Goal: Find specific page/section: Find specific page/section

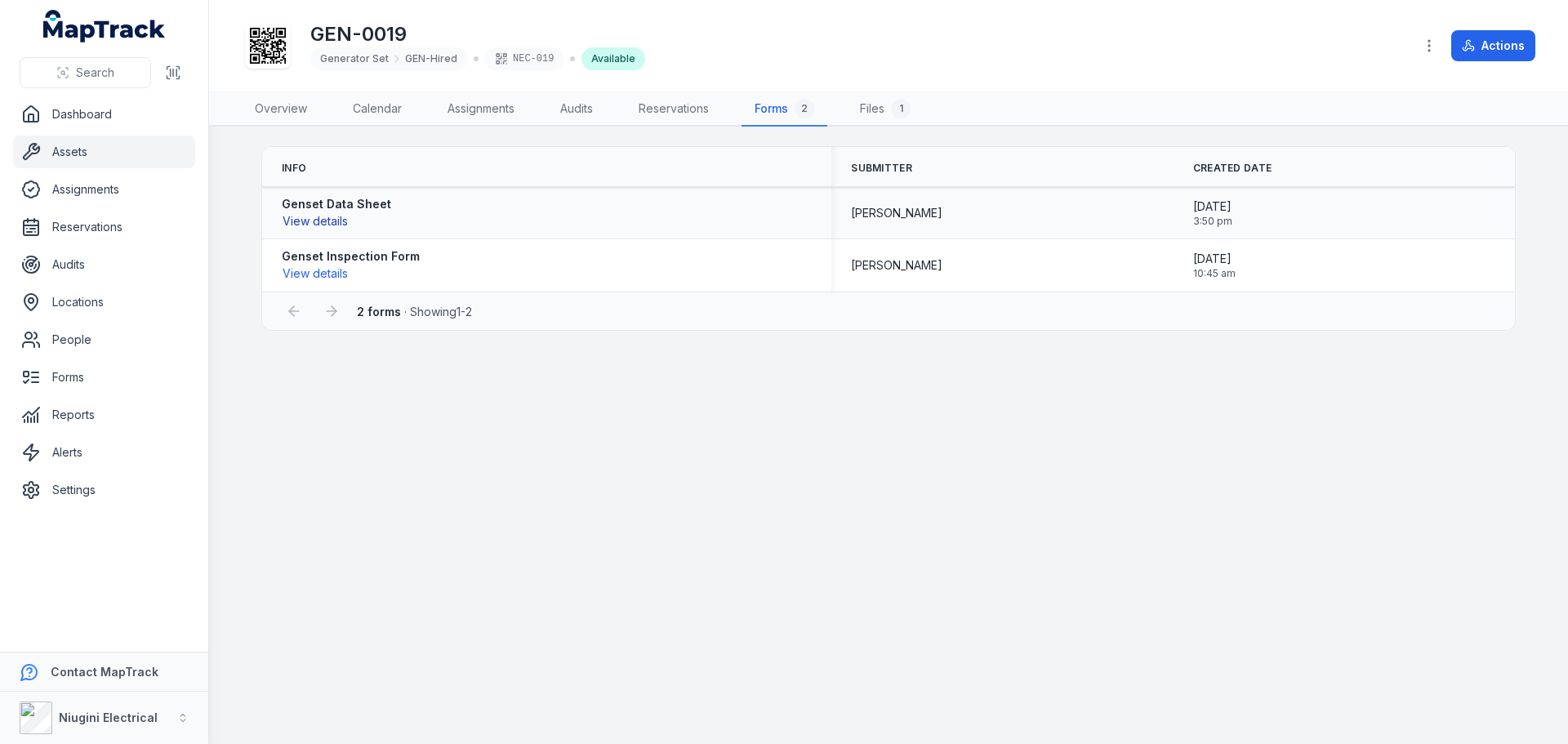
click at [310, 221] on button "View details" at bounding box center [315, 221] width 67 height 18
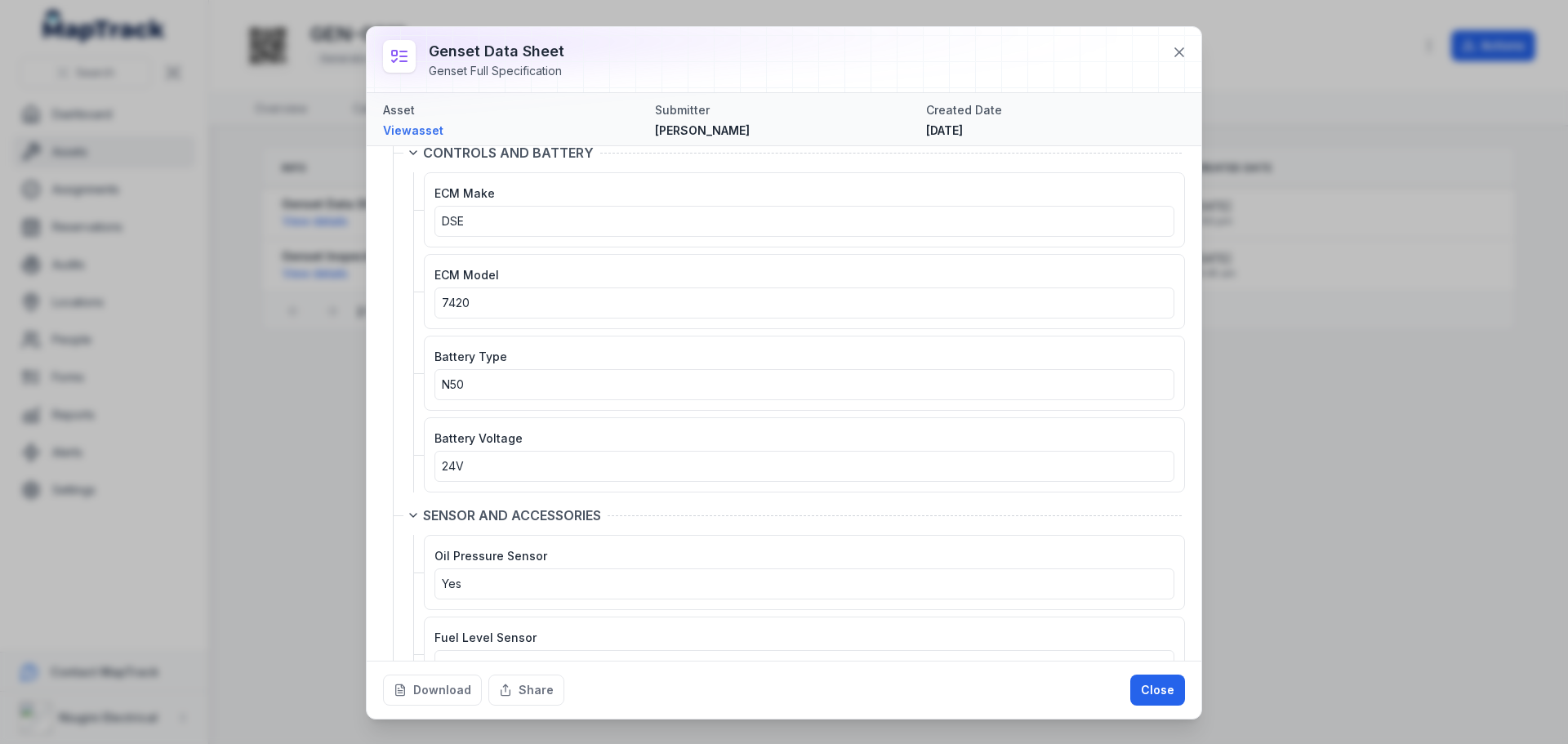
scroll to position [3479, 0]
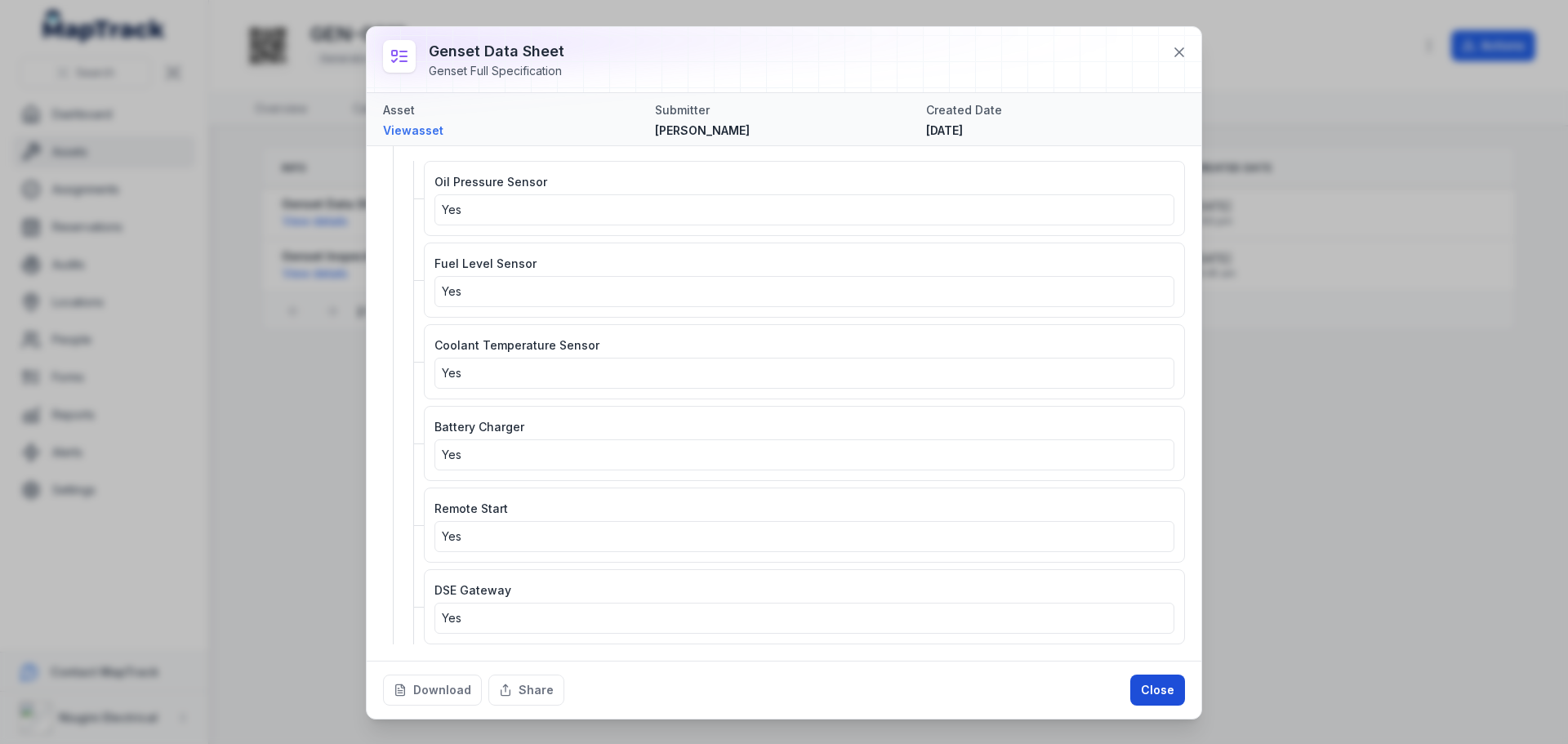
click at [1168, 696] on button "Close" at bounding box center [1157, 690] width 55 height 31
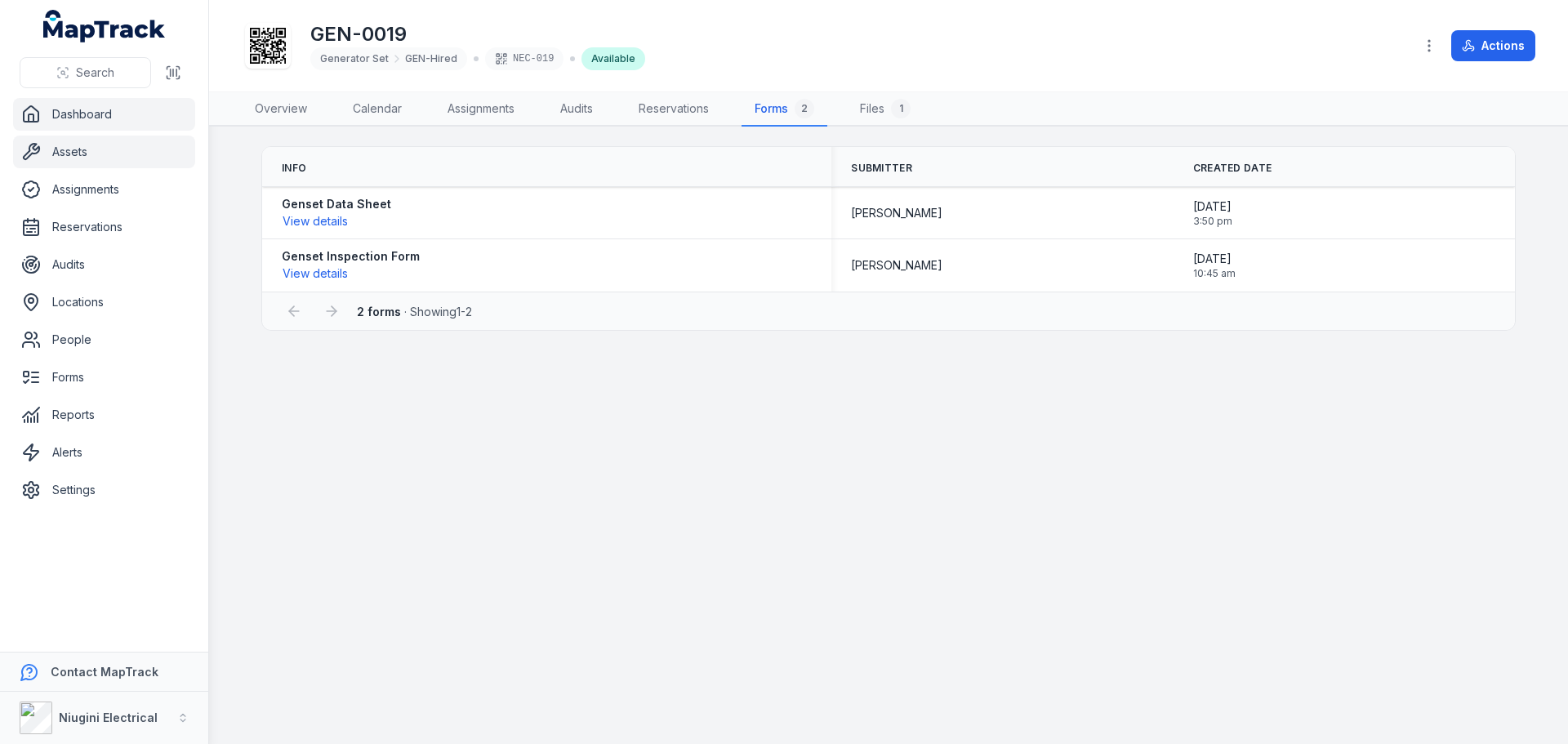
click at [78, 121] on link "Dashboard" at bounding box center [104, 114] width 182 height 33
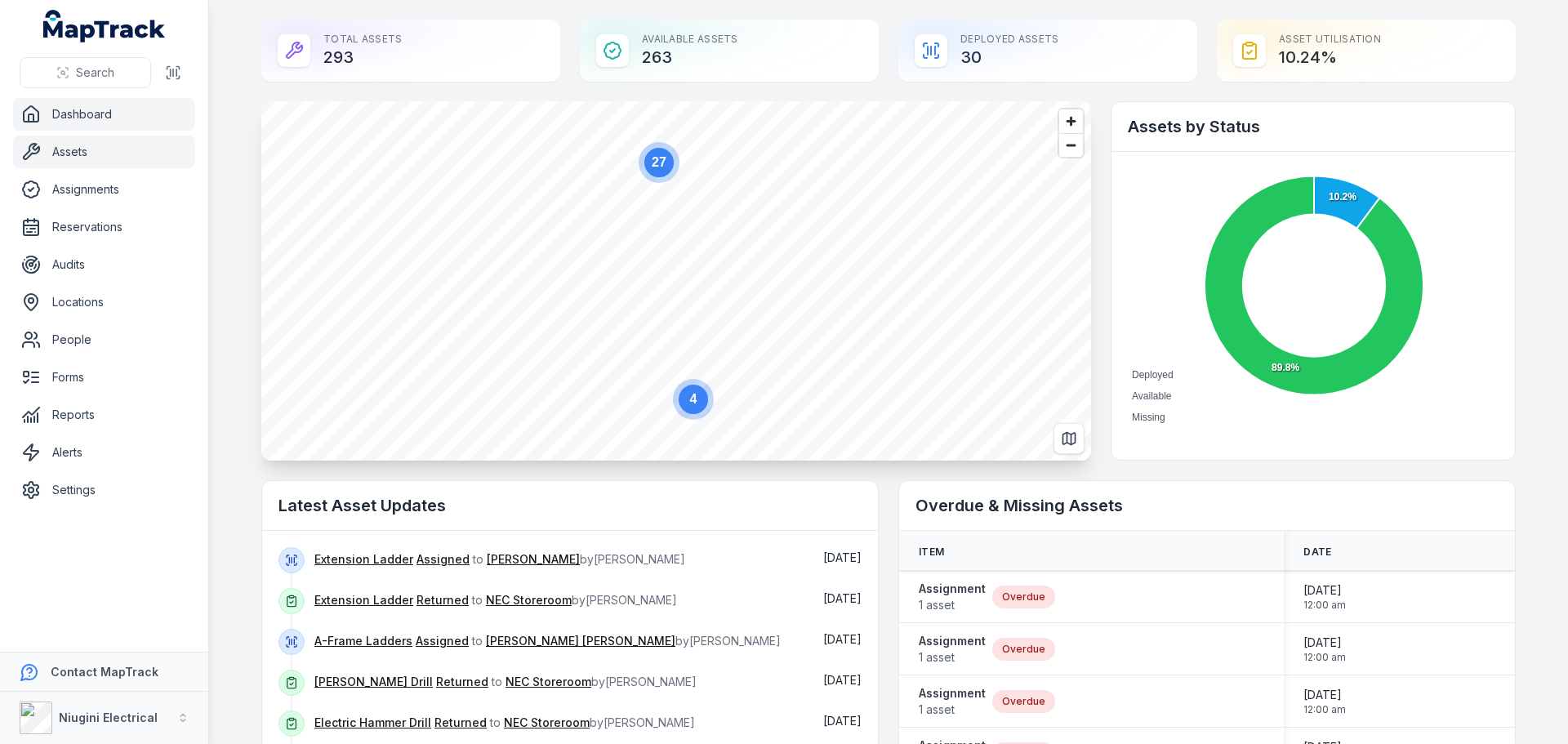
click at [65, 148] on link "Assets" at bounding box center [104, 152] width 182 height 33
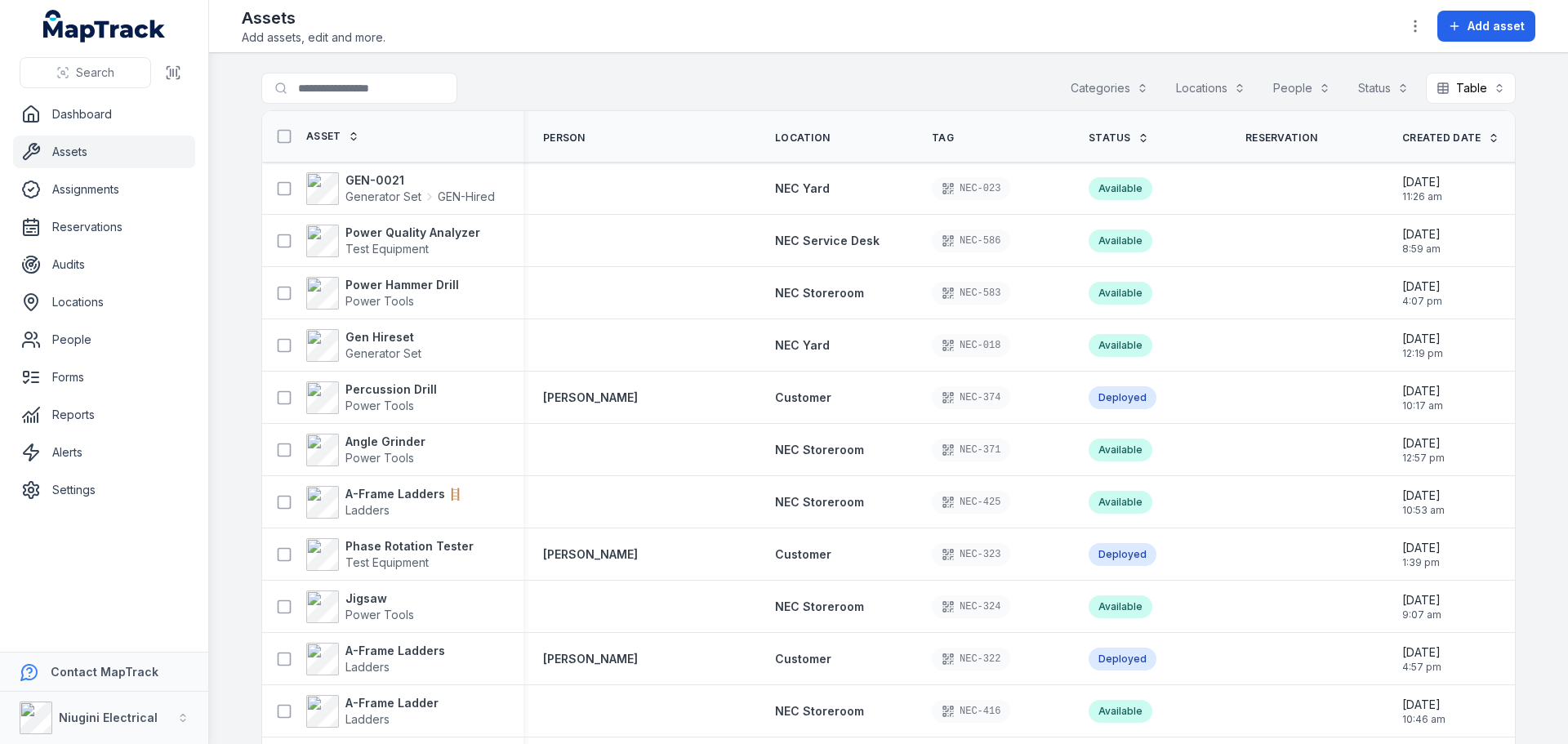
click at [1105, 90] on button "Categories" at bounding box center [1109, 88] width 99 height 31
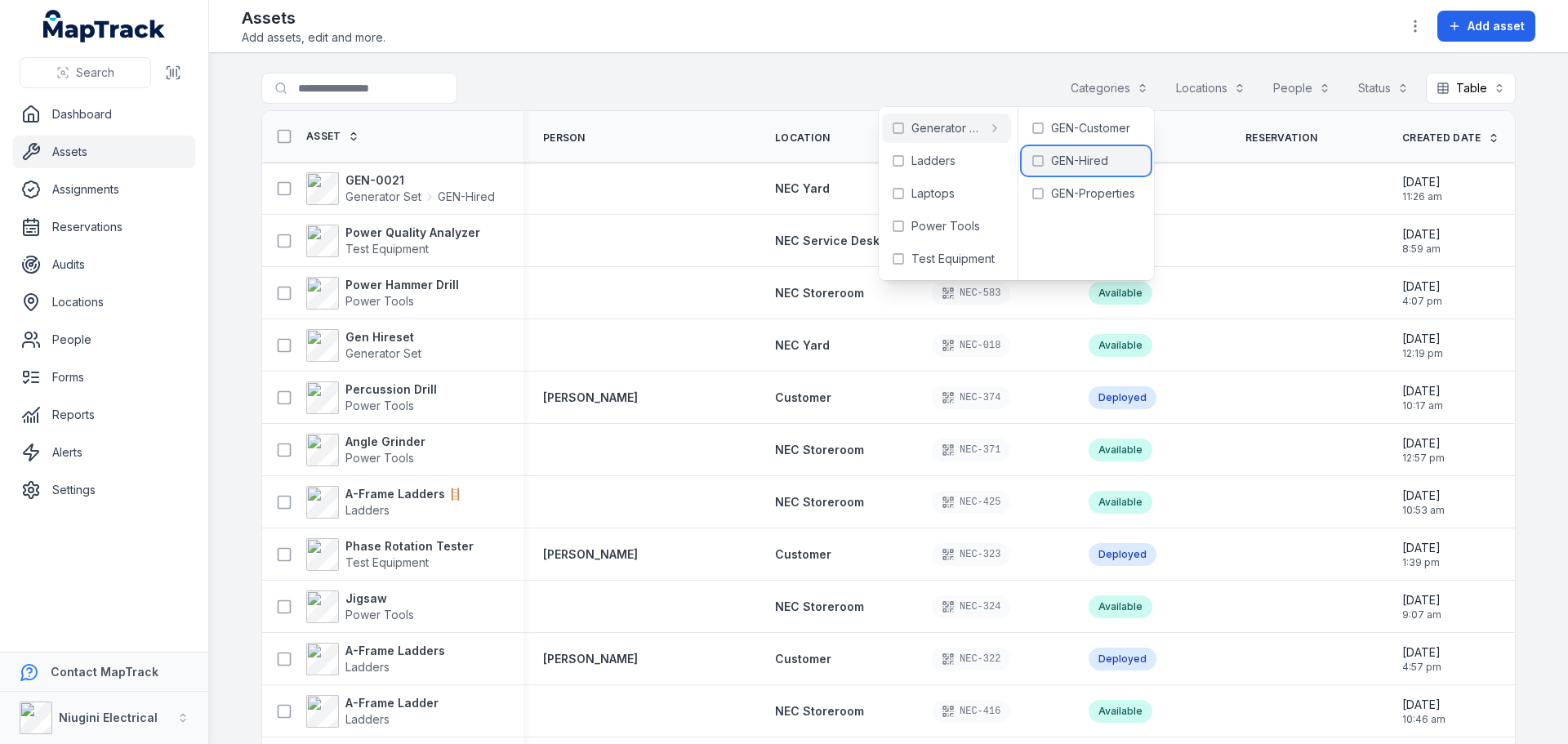
click at [1084, 164] on span "GEN-Hired" at bounding box center [1080, 160] width 57 height 16
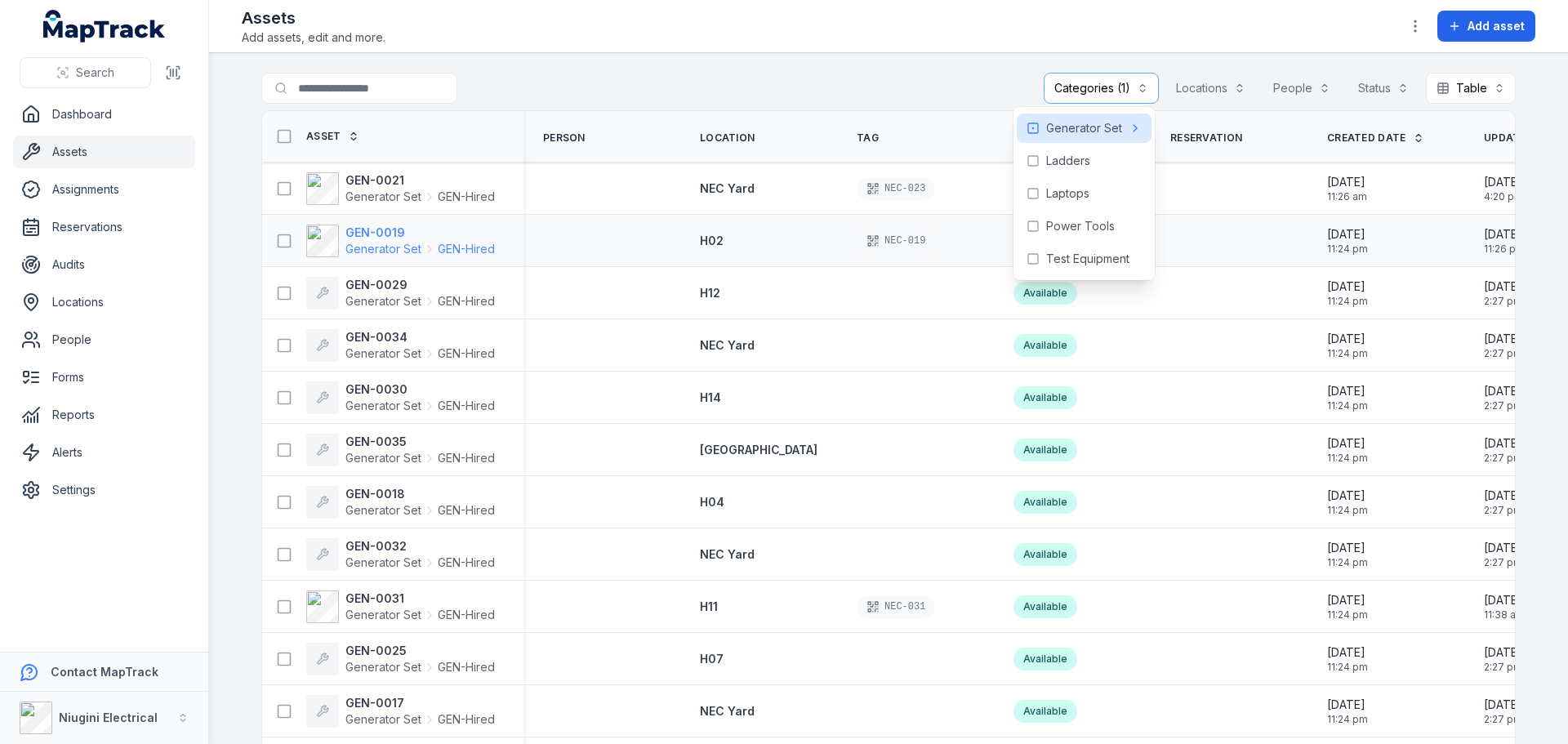
click at [358, 243] on span "Generator Set" at bounding box center [384, 249] width 76 height 16
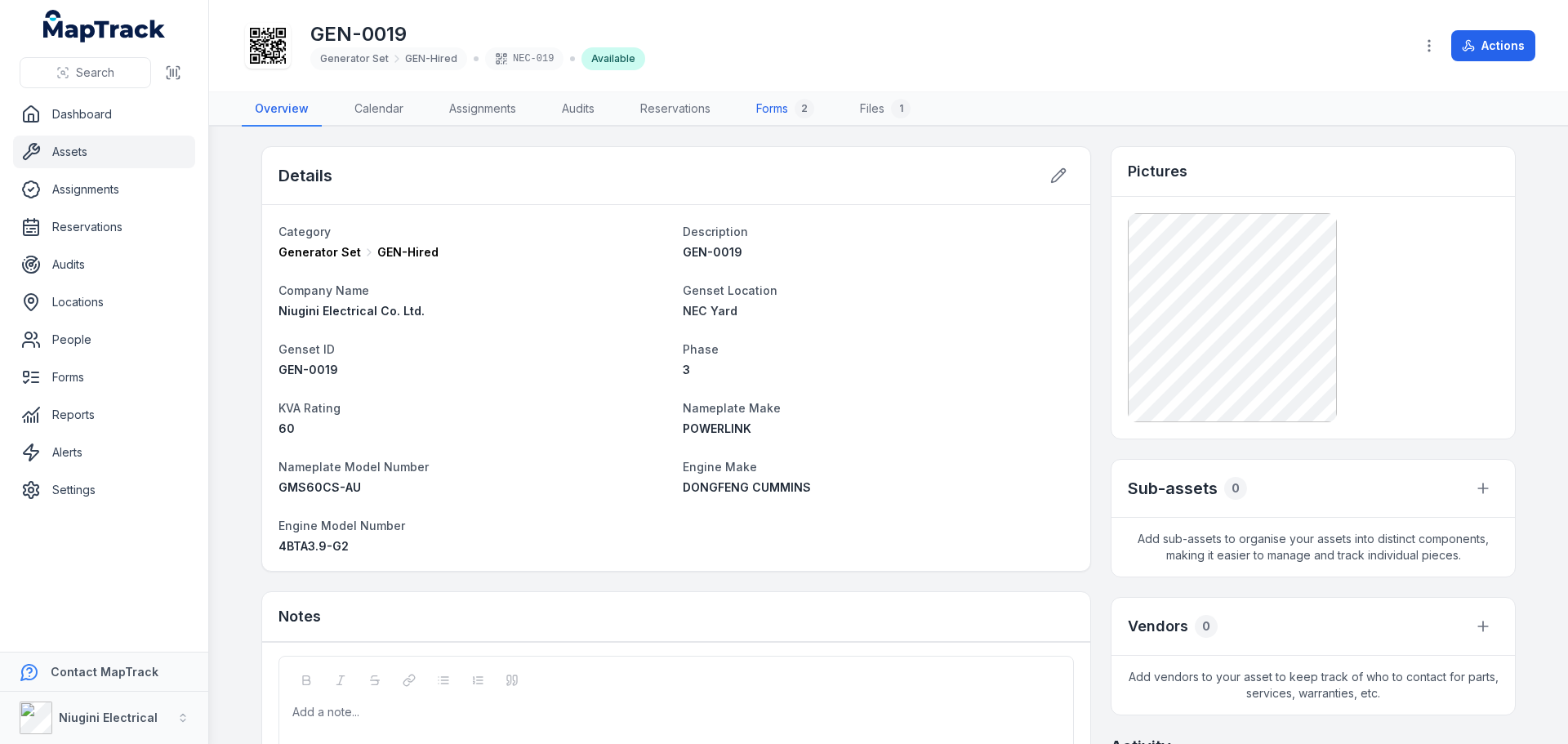
click at [779, 108] on link "Forms 2" at bounding box center [785, 109] width 84 height 35
